Goal: Task Accomplishment & Management: Complete application form

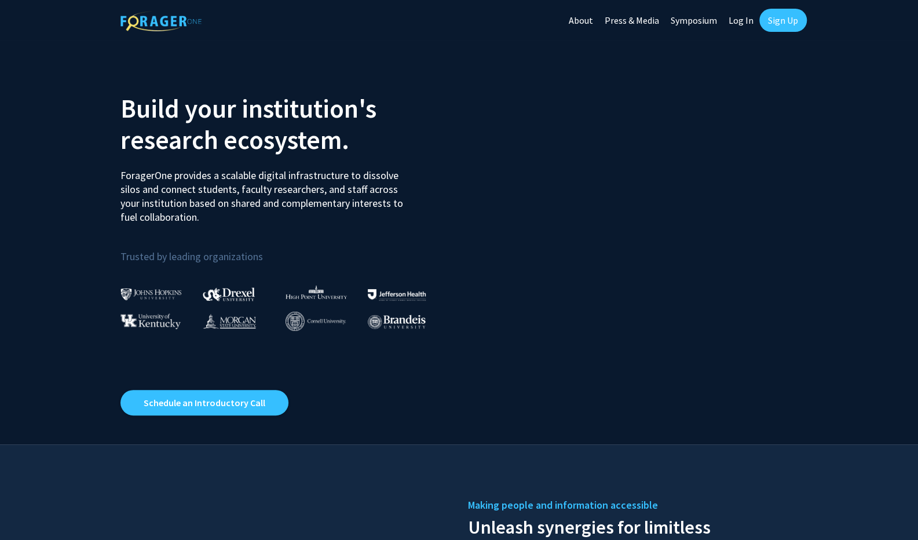
click at [744, 17] on link "Log In" at bounding box center [741, 20] width 36 height 41
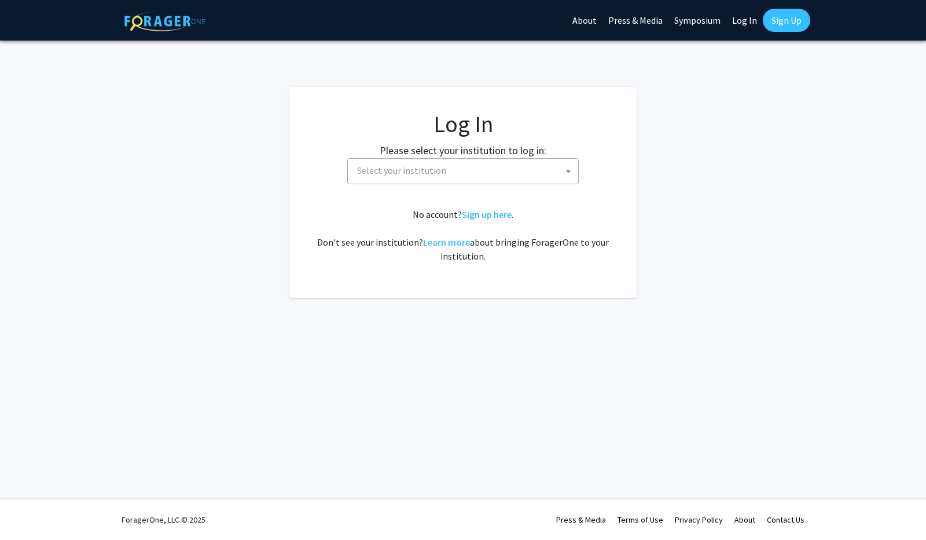
click at [546, 172] on span "Select your institution" at bounding box center [466, 171] width 226 height 24
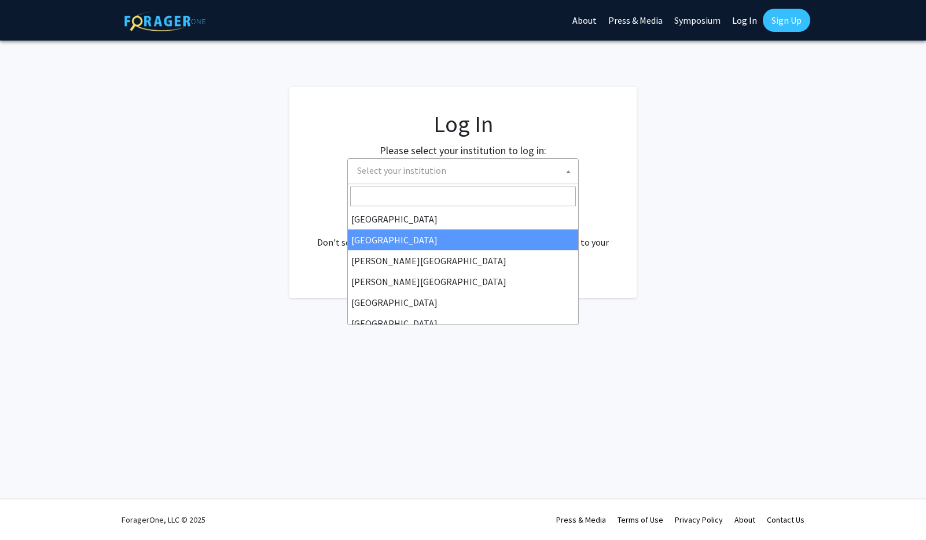
select select "10"
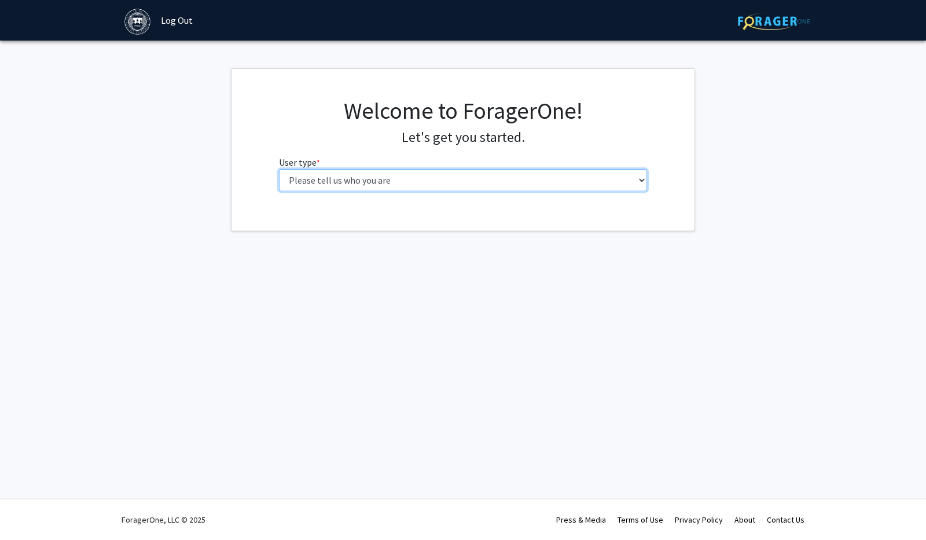
click at [398, 180] on select "Please tell us who you are Undergraduate Student Master's Student Doctoral Cand…" at bounding box center [463, 180] width 369 height 22
select select "1: undergrad"
click at [279, 169] on select "Please tell us who you are Undergraduate Student Master's Student Doctoral Cand…" at bounding box center [463, 180] width 369 height 22
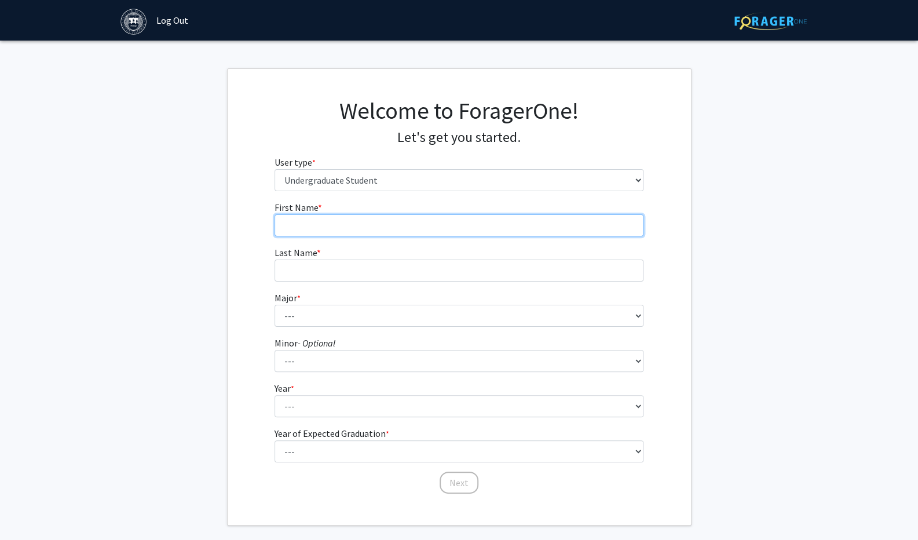
click at [364, 226] on input "First Name * required" at bounding box center [458, 225] width 369 height 22
type input "Malini"
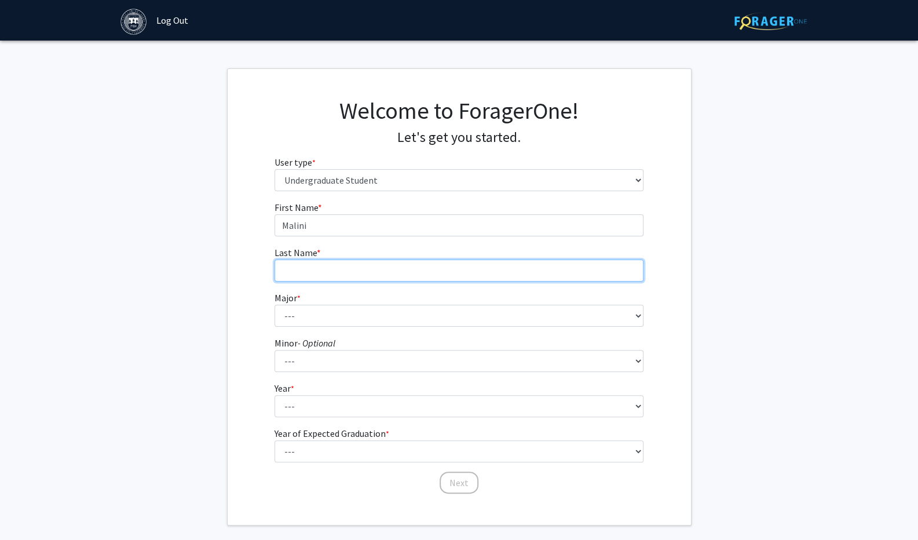
type input "Boorgu"
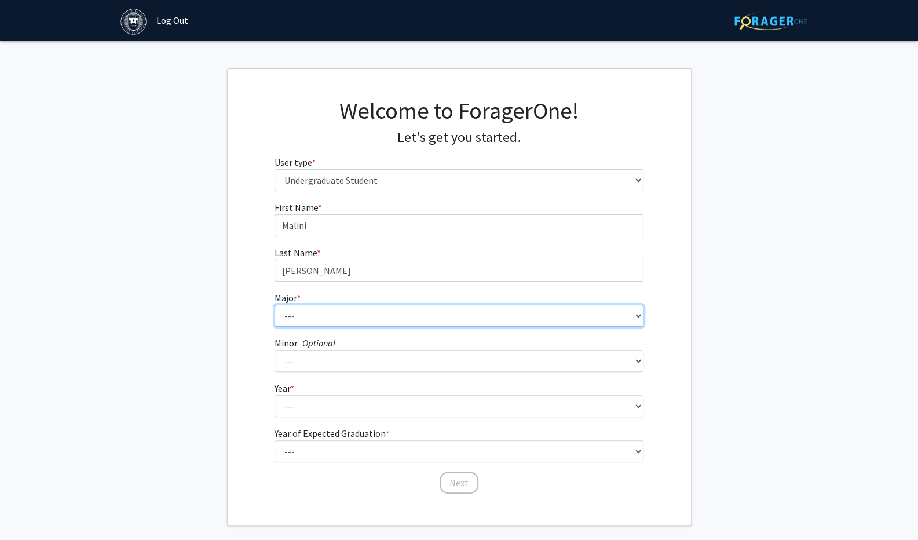
click at [332, 312] on select "--- African and African American Studies American Studies Anthropology Applied …" at bounding box center [458, 316] width 369 height 22
select select "24: 590"
click at [274, 305] on select "--- African and African American Studies American Studies Anthropology Applied …" at bounding box center [458, 316] width 369 height 22
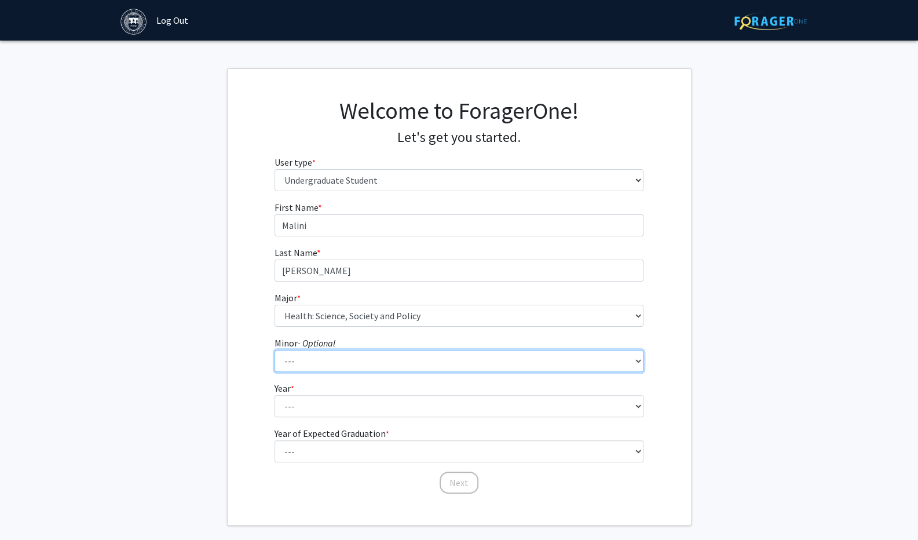
click at [321, 359] on select "--- African and African American Studies Anthropology Arabic Language, Literatu…" at bounding box center [458, 361] width 369 height 22
select select "6: 358"
click at [274, 350] on select "--- African and African American Studies Anthropology Arabic Language, Literatu…" at bounding box center [458, 361] width 369 height 22
click at [321, 359] on select "--- African and African American Studies Anthropology Arabic Language, Literatu…" at bounding box center [458, 361] width 369 height 22
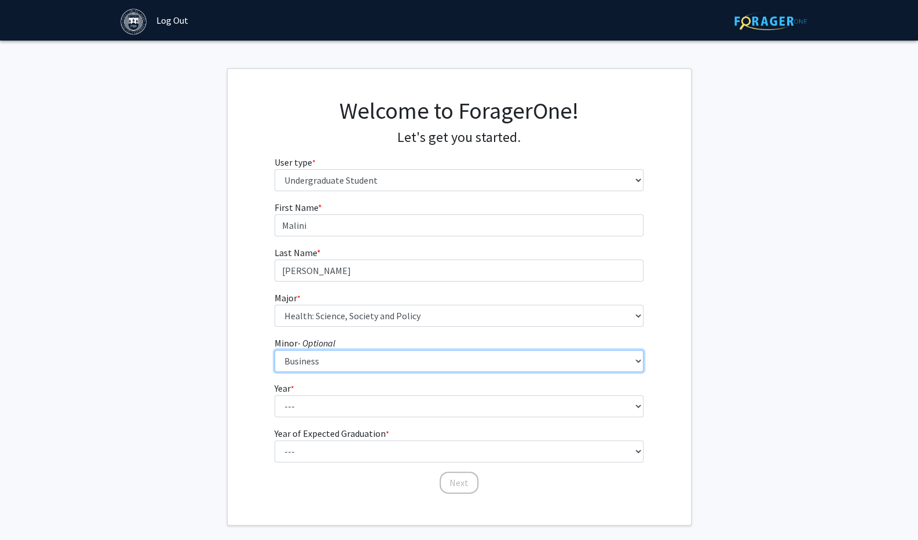
click at [321, 359] on select "--- African and African American Studies Anthropology Arabic Language, Literatu…" at bounding box center [458, 361] width 369 height 22
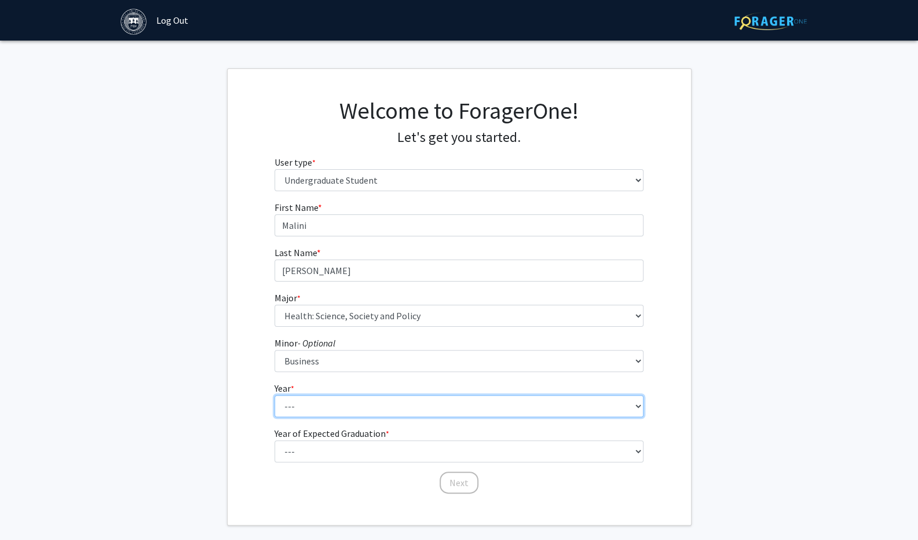
click at [318, 401] on select "--- First-year Sophomore Junior Senior Postbaccalaureate Certificate" at bounding box center [458, 406] width 369 height 22
select select "4: senior"
click at [274, 395] on select "--- First-year Sophomore Junior Senior Postbaccalaureate Certificate" at bounding box center [458, 406] width 369 height 22
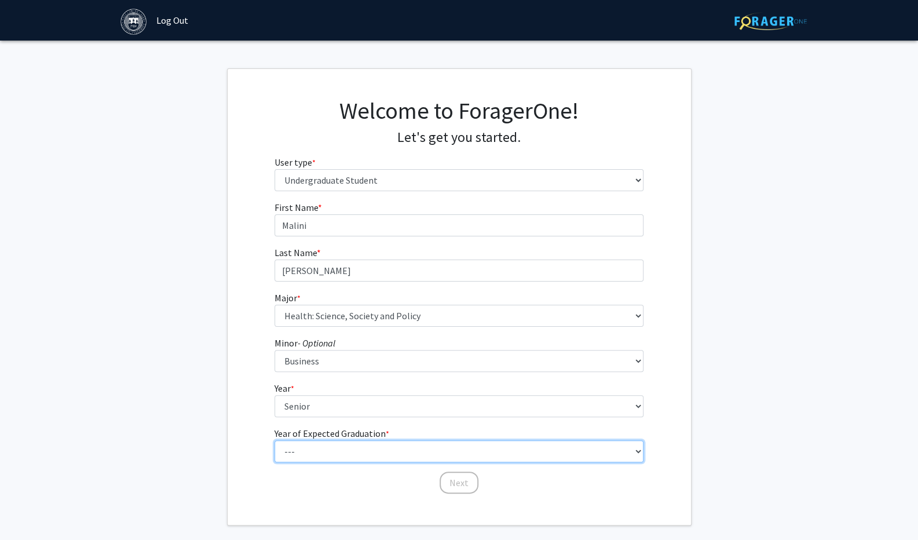
click at [313, 446] on select "--- 2025 2026 2027 2028 2029 2030 2031 2032 2033 2034" at bounding box center [458, 451] width 369 height 22
select select "2: 2026"
click at [274, 440] on select "--- 2025 2026 2027 2028 2029 2030 2031 2032 2033 2034" at bounding box center [458, 451] width 369 height 22
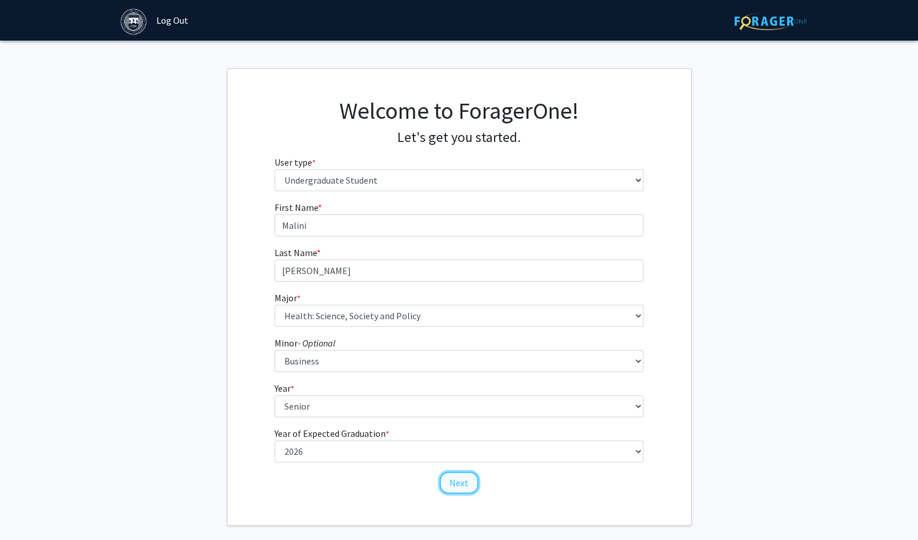
click at [456, 486] on button "Next" at bounding box center [458, 482] width 39 height 22
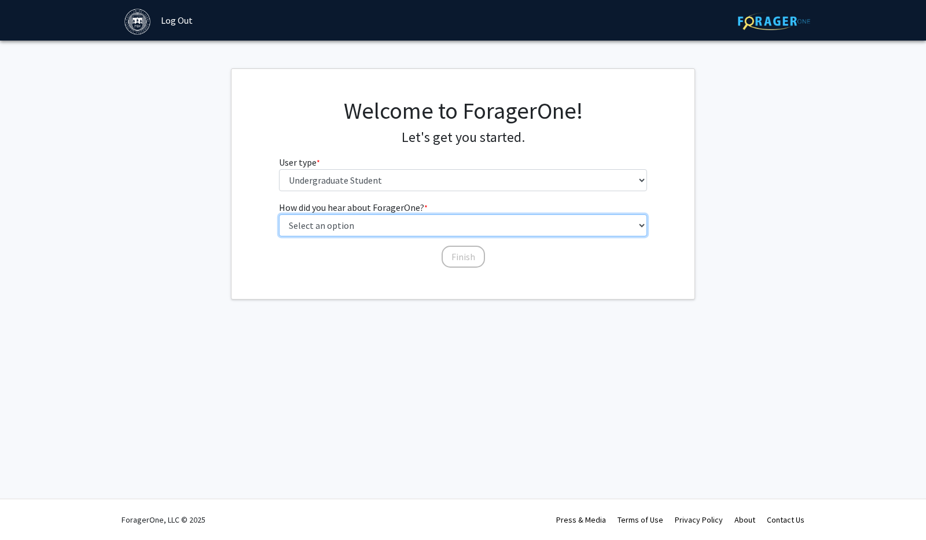
click at [406, 214] on select "Select an option Peer/student recommendation Faculty/staff recommendation Unive…" at bounding box center [463, 225] width 369 height 22
select select "1: peer_recommendation"
click at [279, 214] on select "Select an option Peer/student recommendation Faculty/staff recommendation Unive…" at bounding box center [463, 225] width 369 height 22
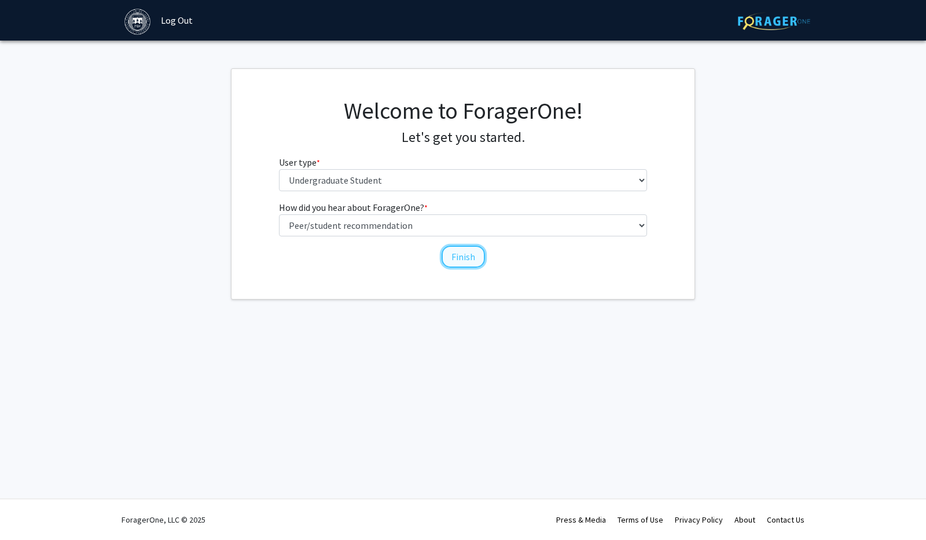
click at [460, 252] on button "Finish" at bounding box center [463, 256] width 43 height 22
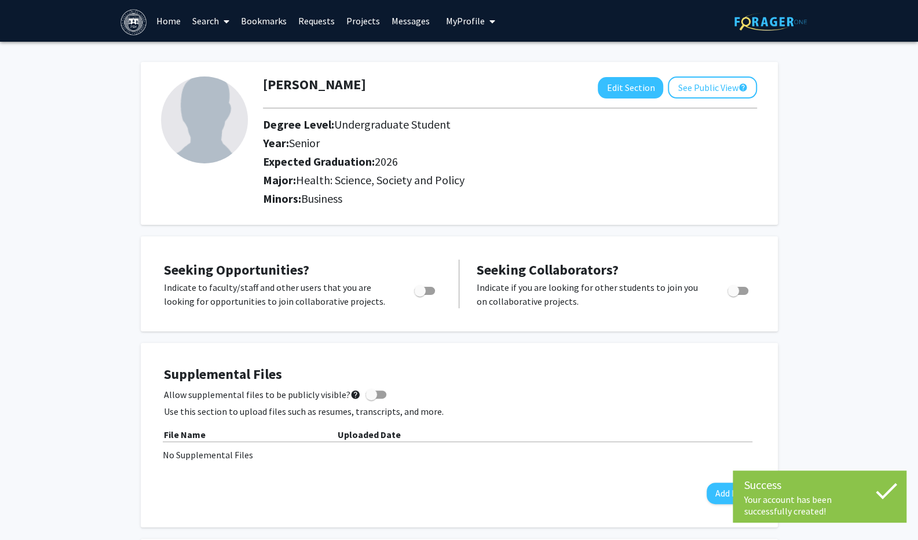
scroll to position [9, 0]
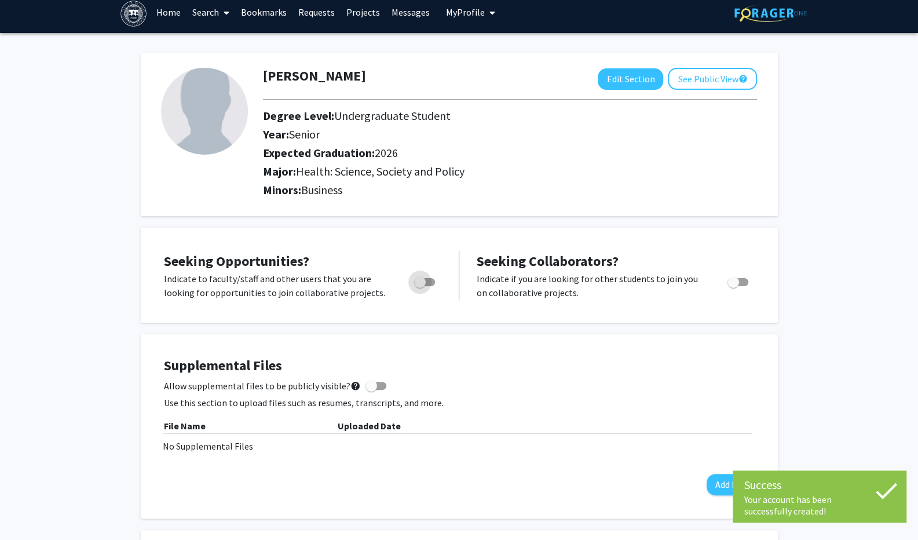
click at [423, 278] on span "Toggle" at bounding box center [420, 282] width 12 height 12
click at [420, 286] on input "Are you actively seeking opportunities?" at bounding box center [419, 286] width 1 height 1
checkbox input "true"
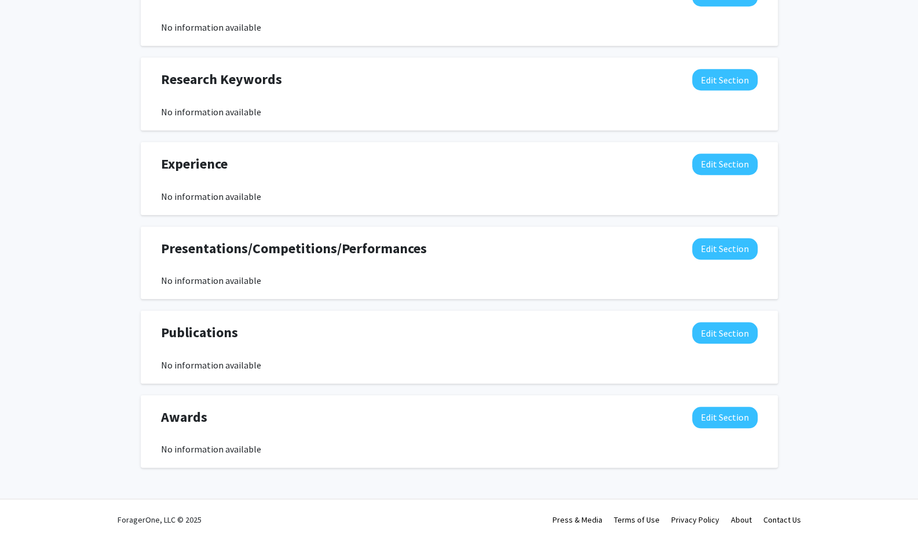
scroll to position [0, 0]
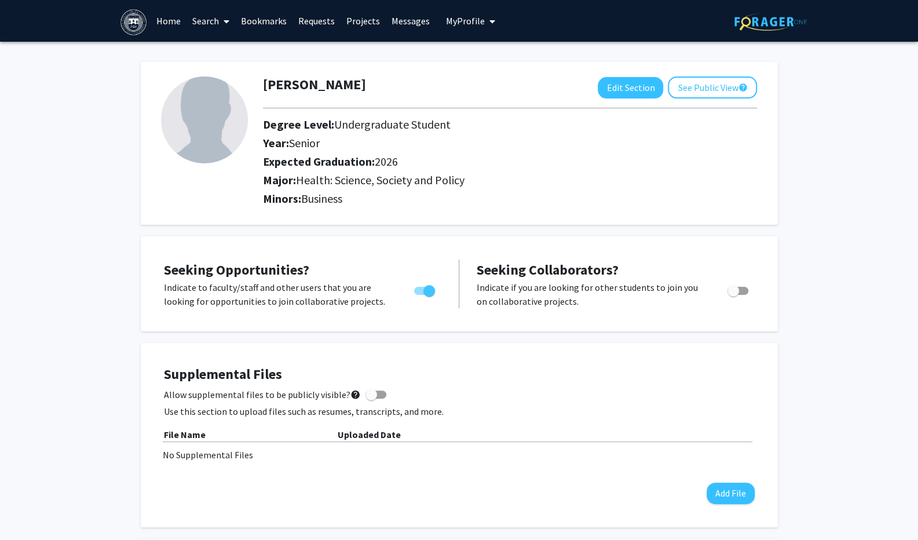
click at [221, 21] on span at bounding box center [224, 21] width 10 height 41
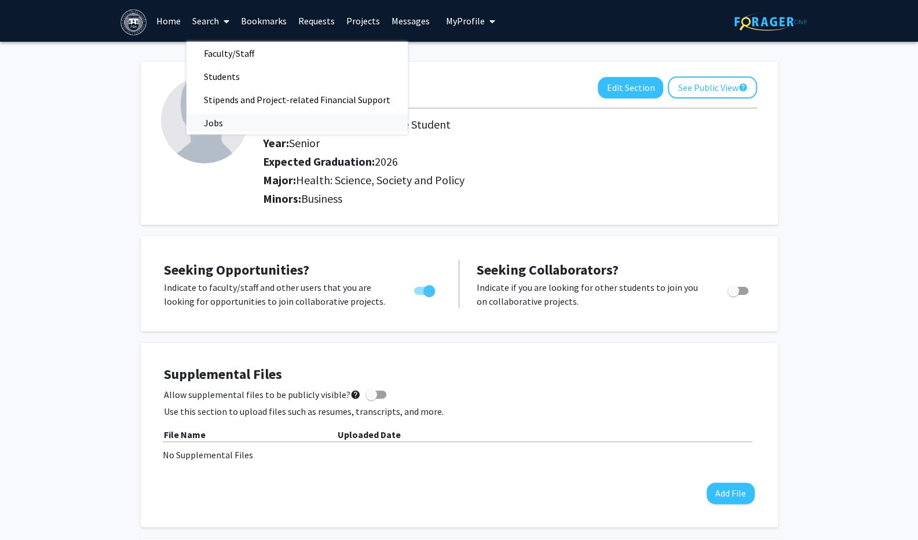
click at [226, 123] on span "Jobs" at bounding box center [213, 122] width 54 height 23
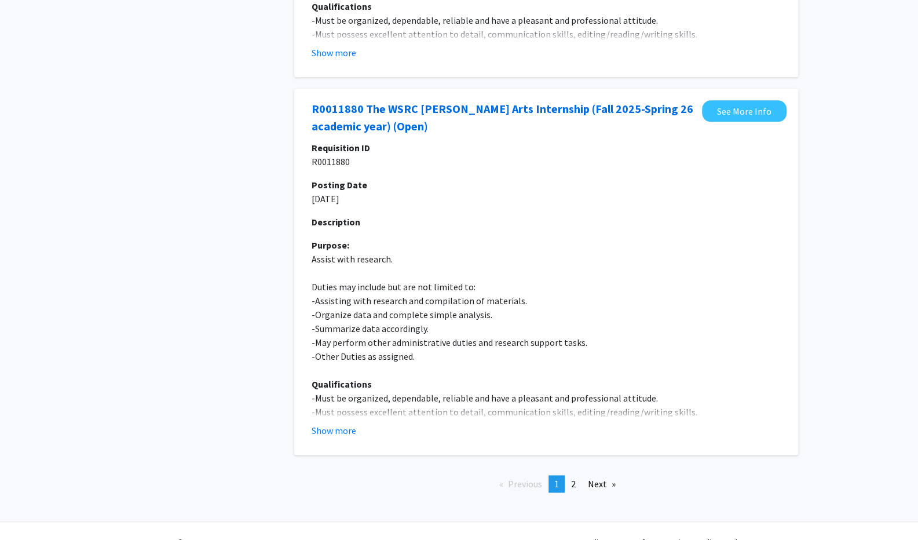
scroll to position [3500, 0]
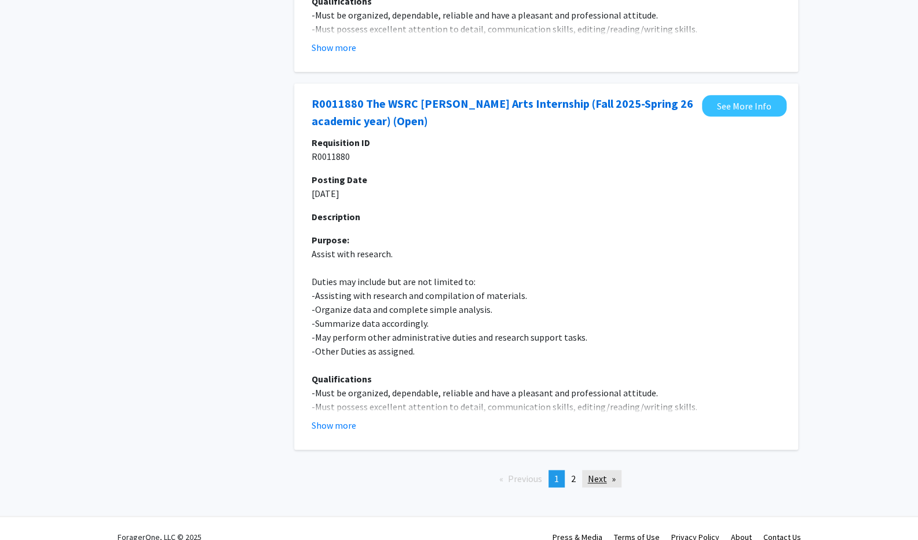
click at [594, 470] on link "Next page" at bounding box center [601, 478] width 39 height 17
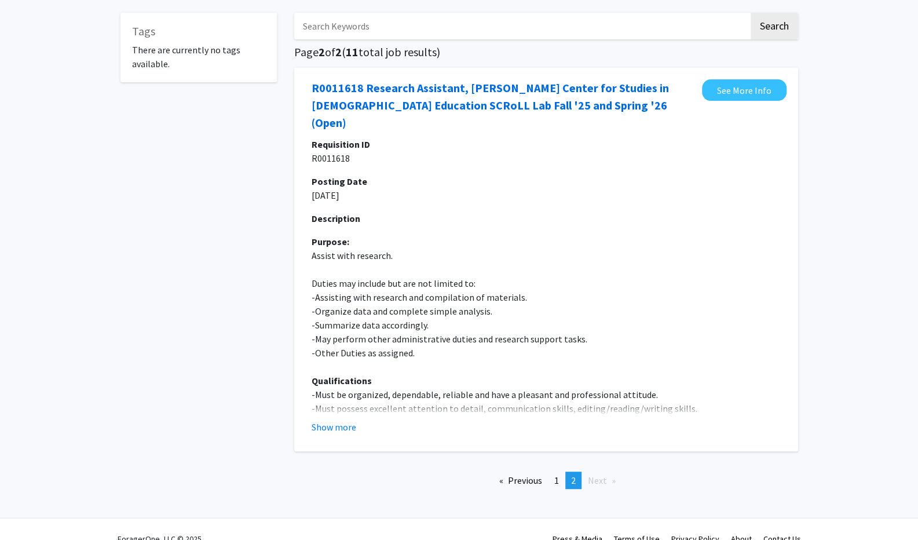
scroll to position [51, 0]
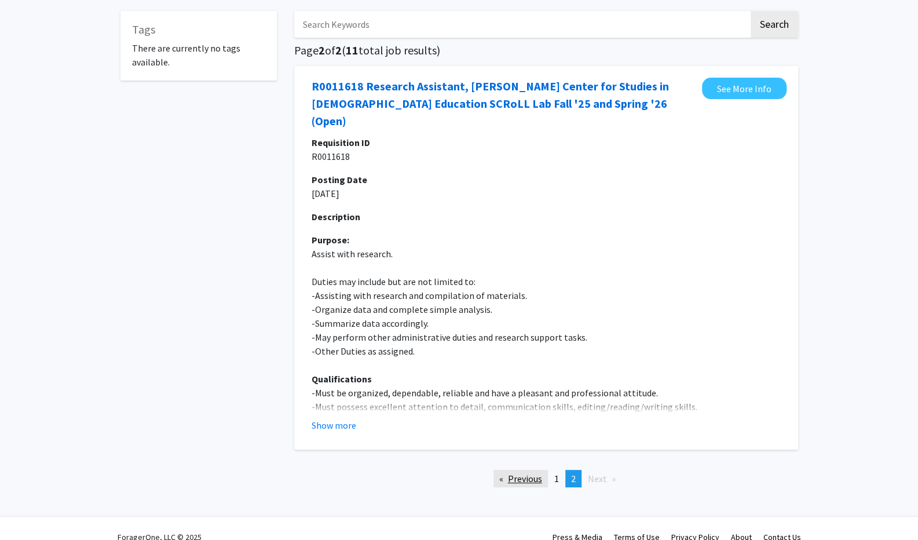
click at [533, 470] on link "Previous page" at bounding box center [520, 478] width 54 height 17
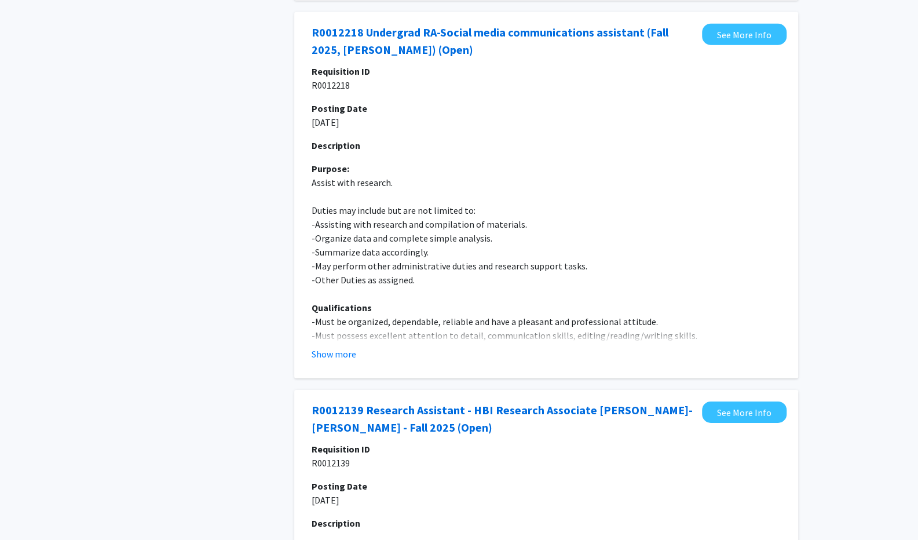
scroll to position [2064, 0]
